Goal: Find specific page/section: Find specific page/section

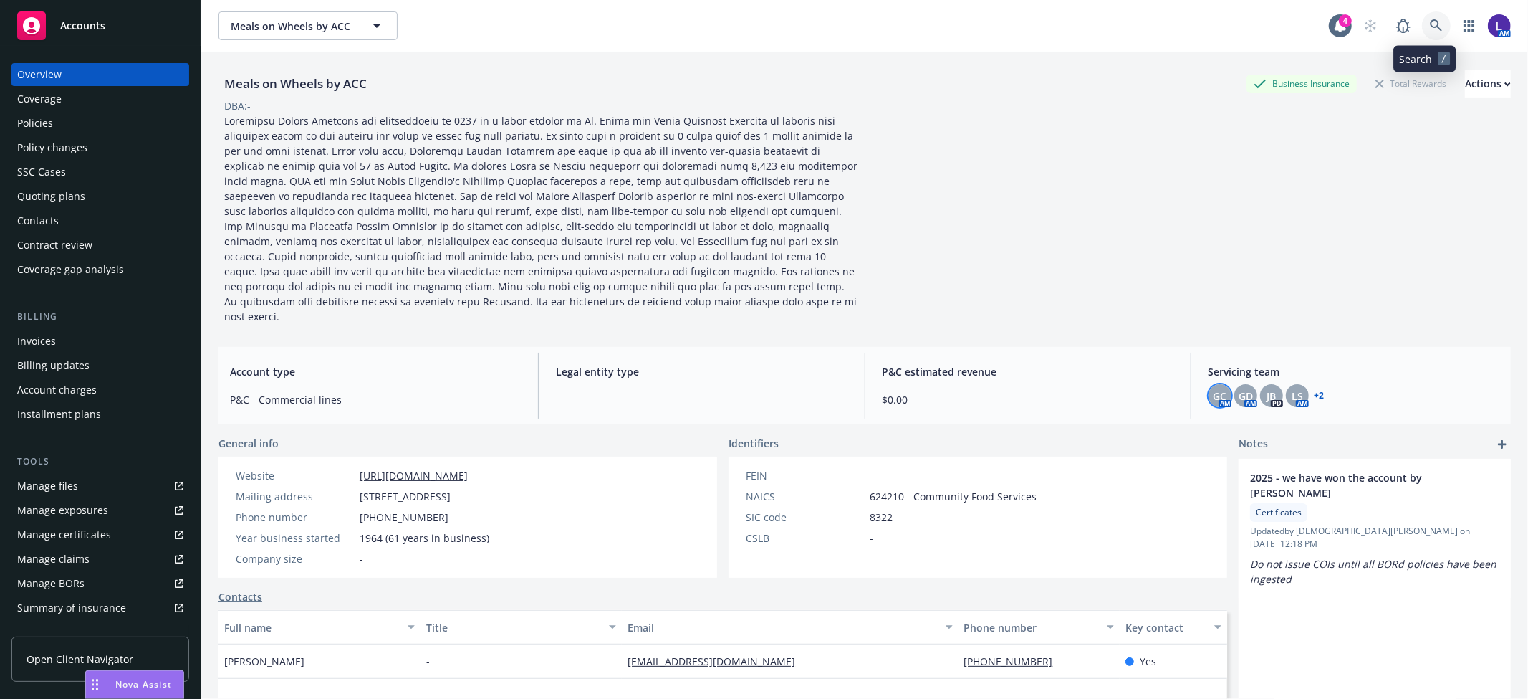
click at [1430, 29] on icon at bounding box center [1436, 25] width 12 height 12
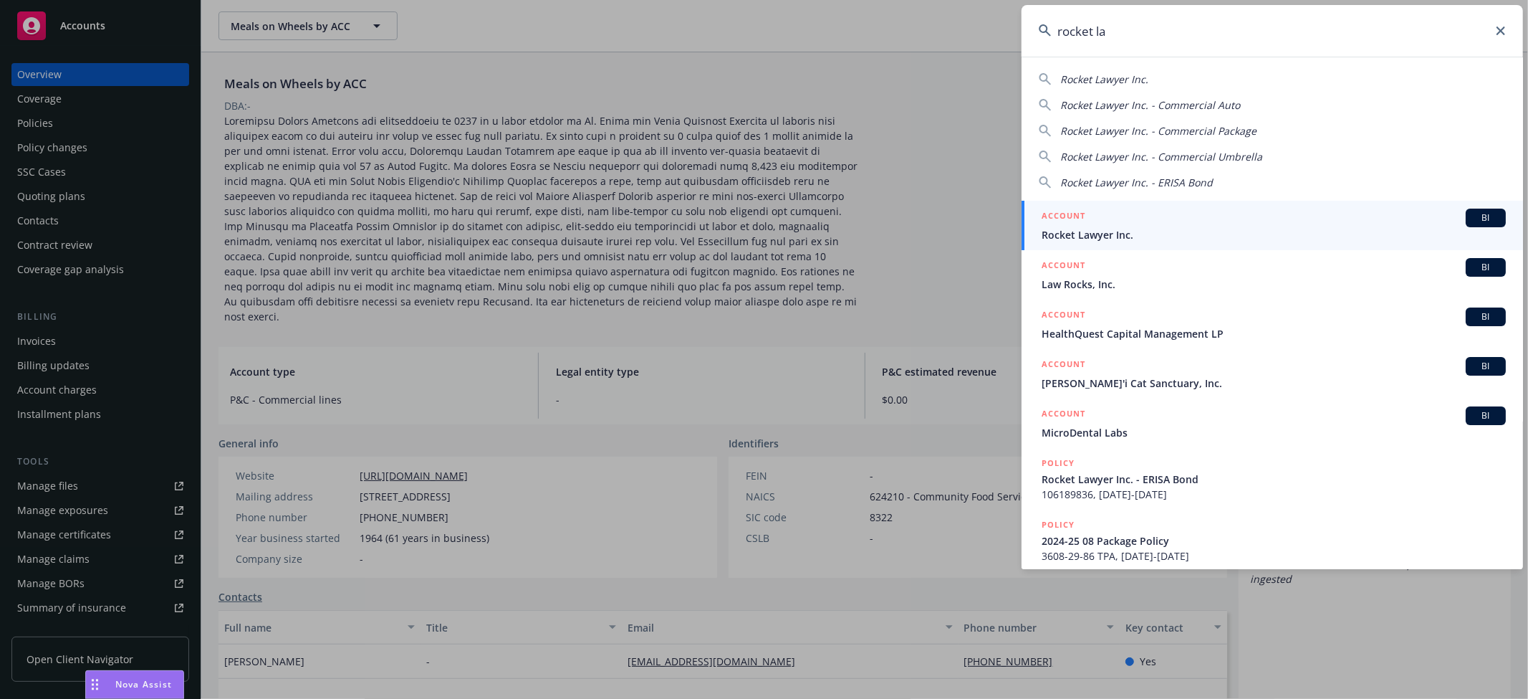
type input "rocket la"
click at [1102, 235] on span "Rocket Lawyer Inc." at bounding box center [1274, 234] width 464 height 15
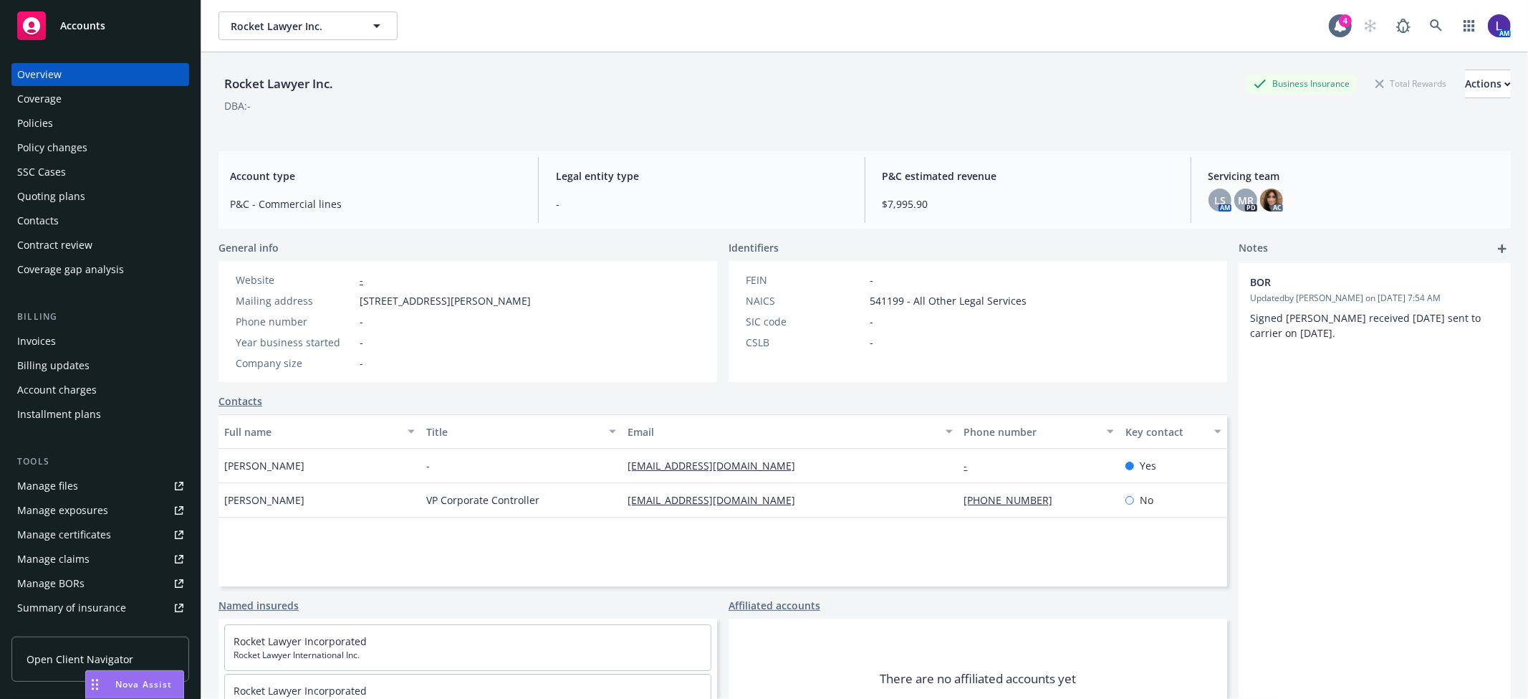
click at [59, 120] on div "Policies" at bounding box center [100, 123] width 166 height 23
